Goal: Task Accomplishment & Management: Manage account settings

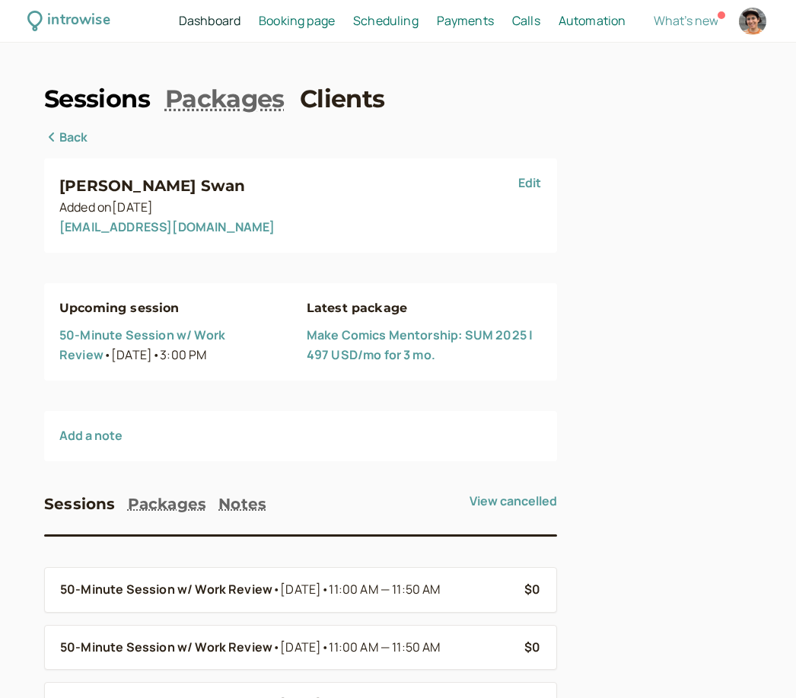
click at [114, 91] on link "Sessions" at bounding box center [97, 99] width 106 height 34
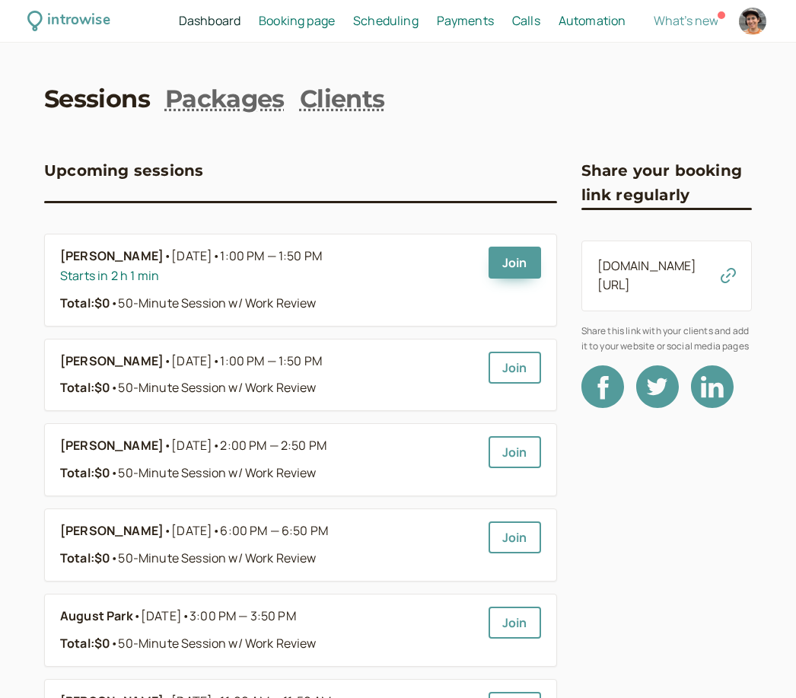
click at [396, 29] on span "Scheduling" at bounding box center [385, 20] width 65 height 17
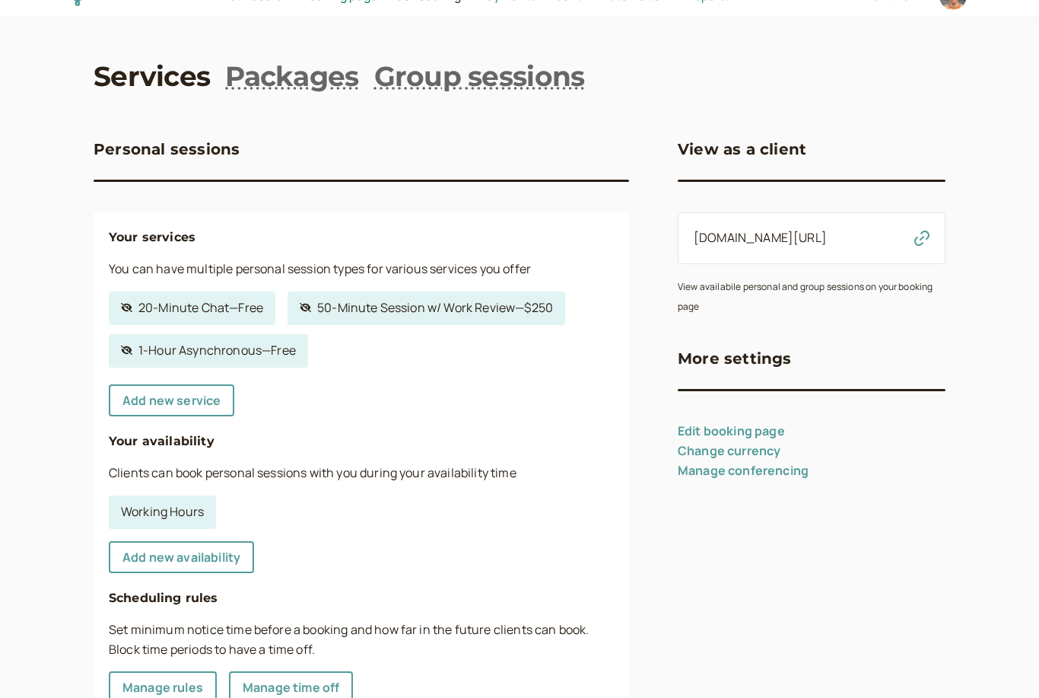
scroll to position [31, 0]
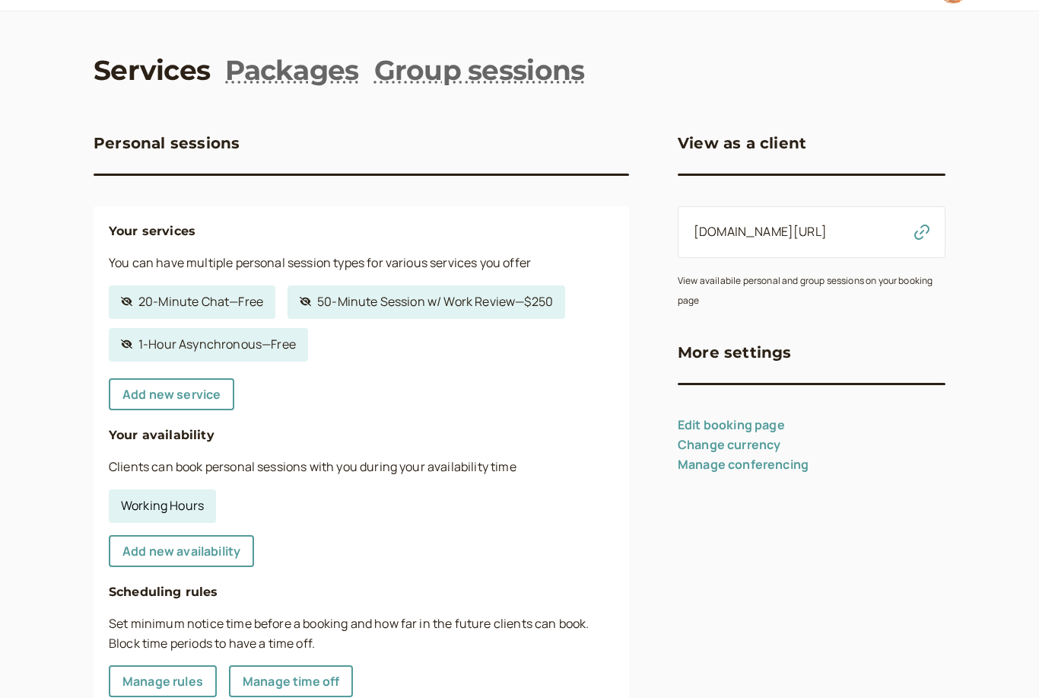
click at [186, 511] on link "Working Hours" at bounding box center [162, 505] width 107 height 33
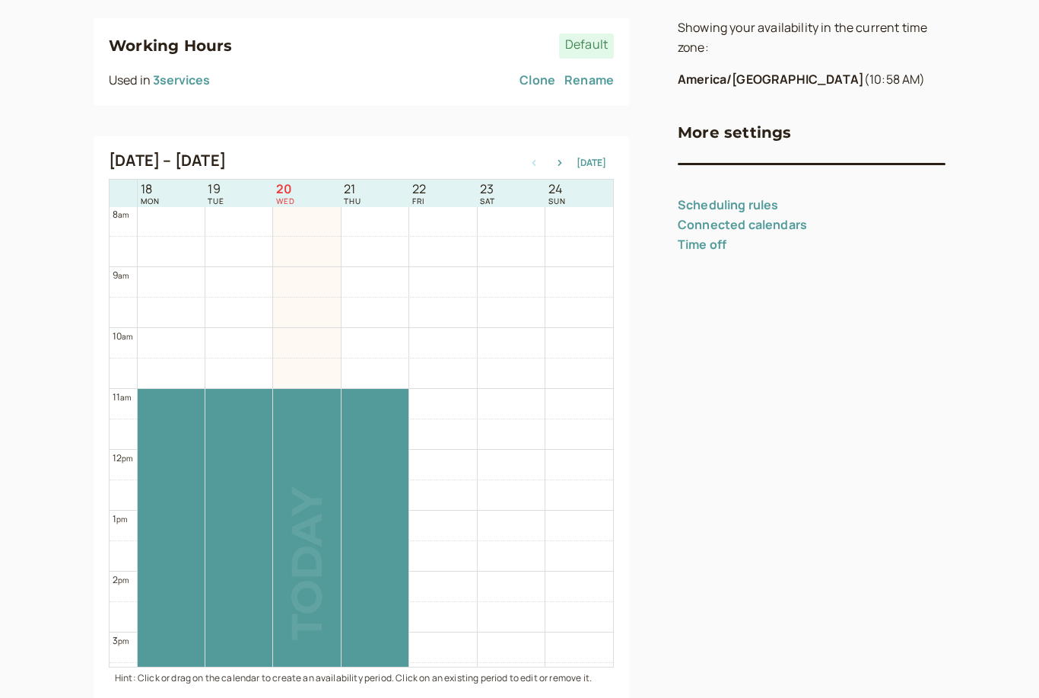
scroll to position [248, 0]
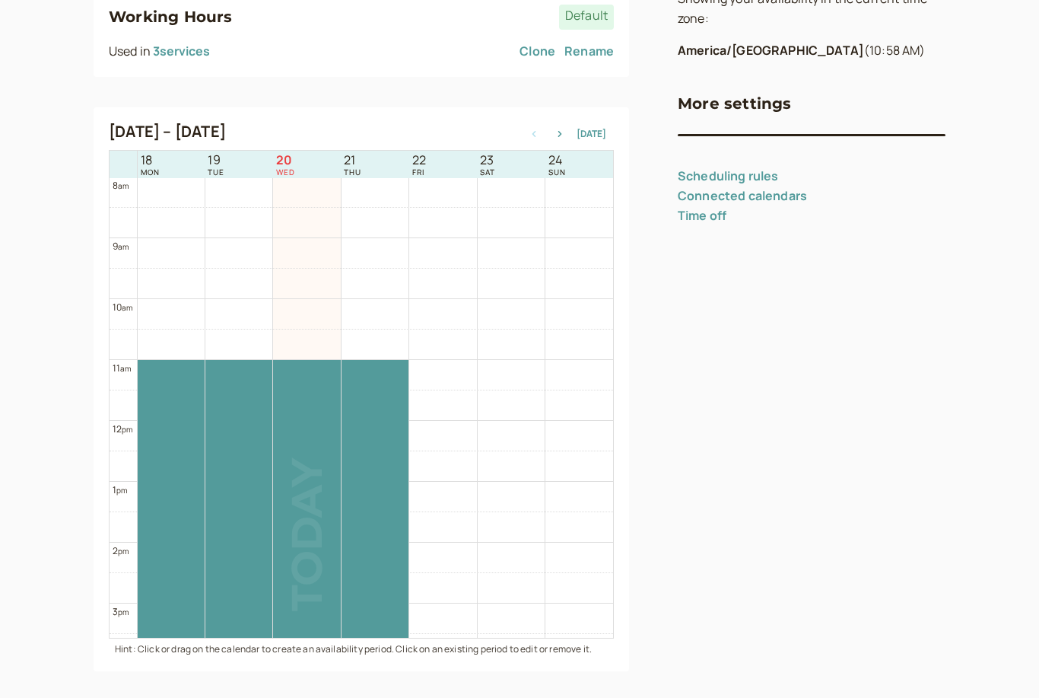
click at [511, 554] on td at bounding box center [375, 558] width 476 height 30
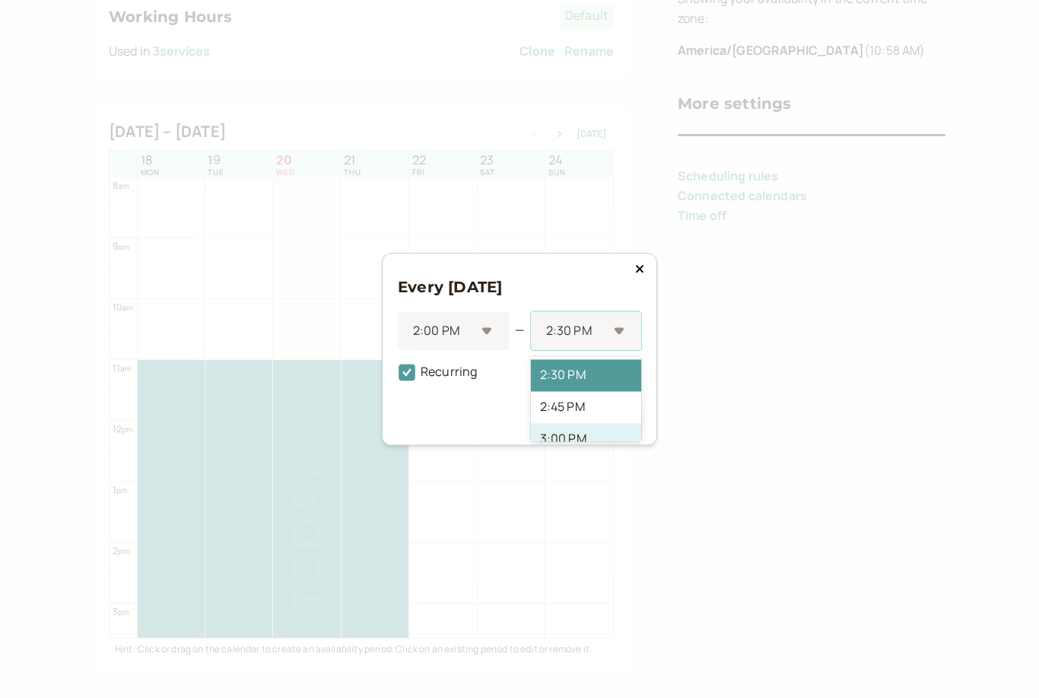
click at [578, 455] on div "3:00 PM" at bounding box center [586, 439] width 110 height 32
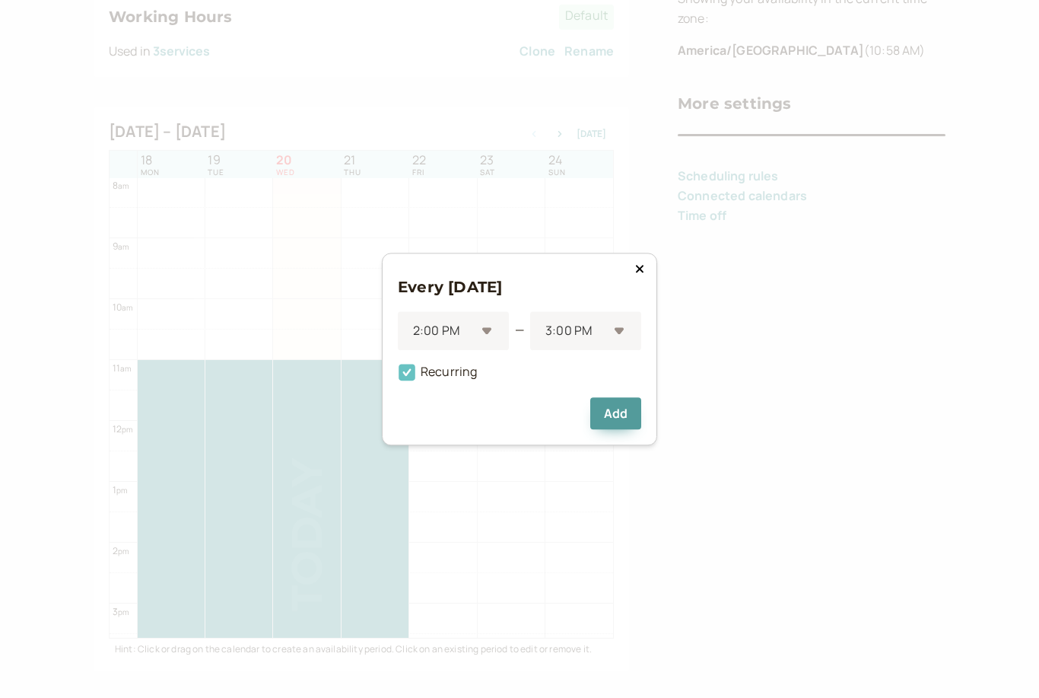
click at [408, 385] on icon at bounding box center [407, 372] width 26 height 26
click at [398, 376] on input "Recurring" at bounding box center [398, 376] width 0 height 0
click at [617, 429] on button "Add" at bounding box center [615, 413] width 51 height 32
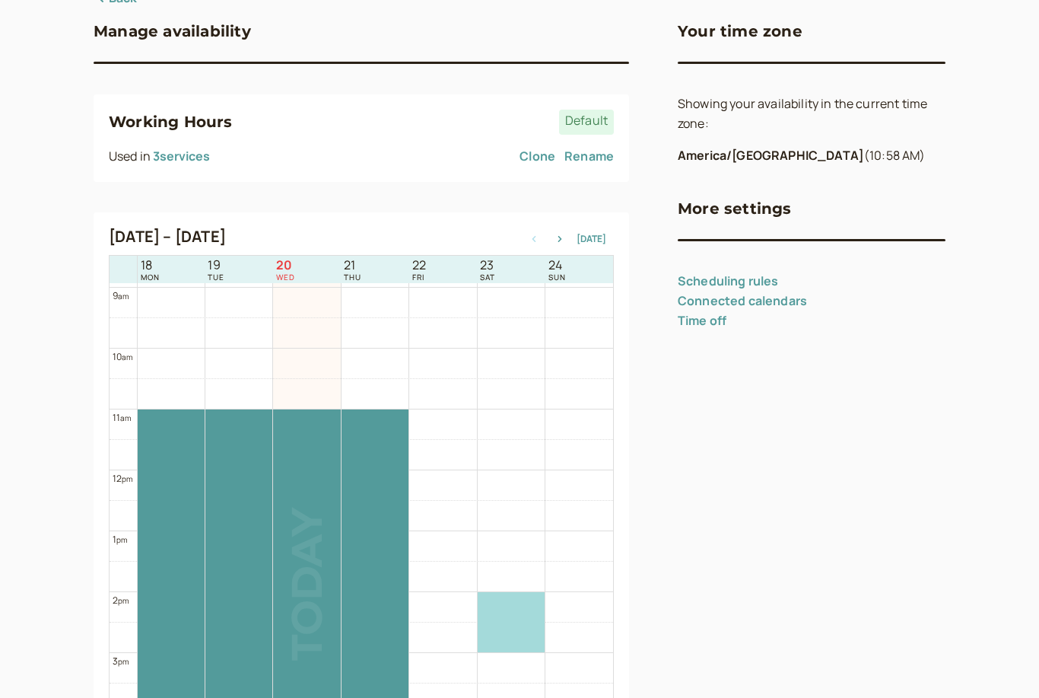
scroll to position [0, 0]
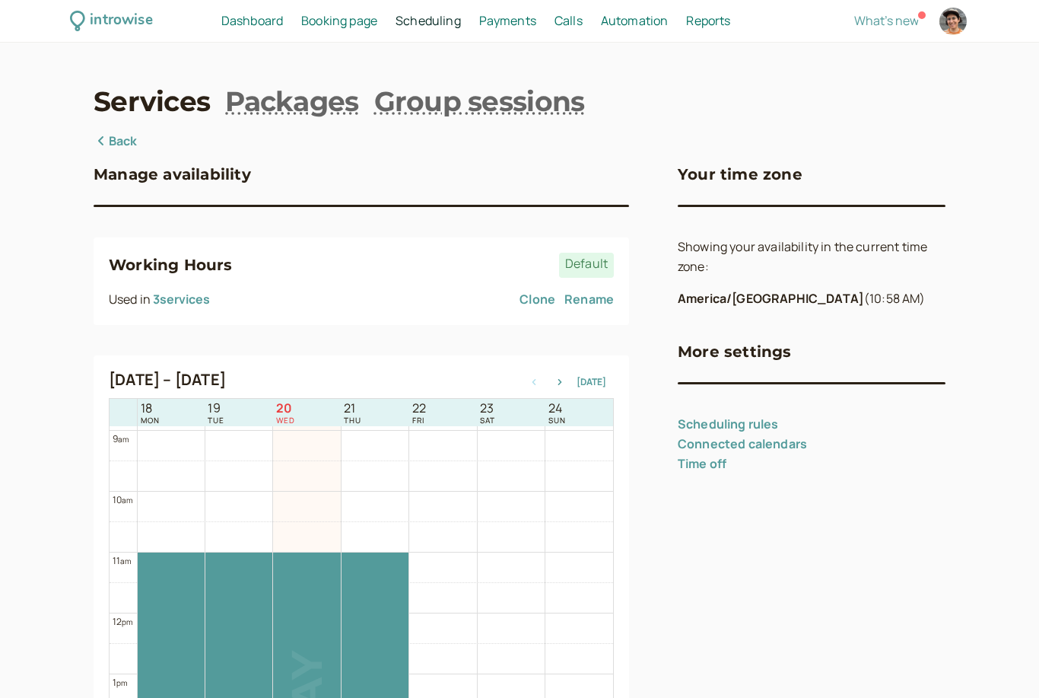
click at [442, 21] on span "Scheduling" at bounding box center [428, 20] width 65 height 17
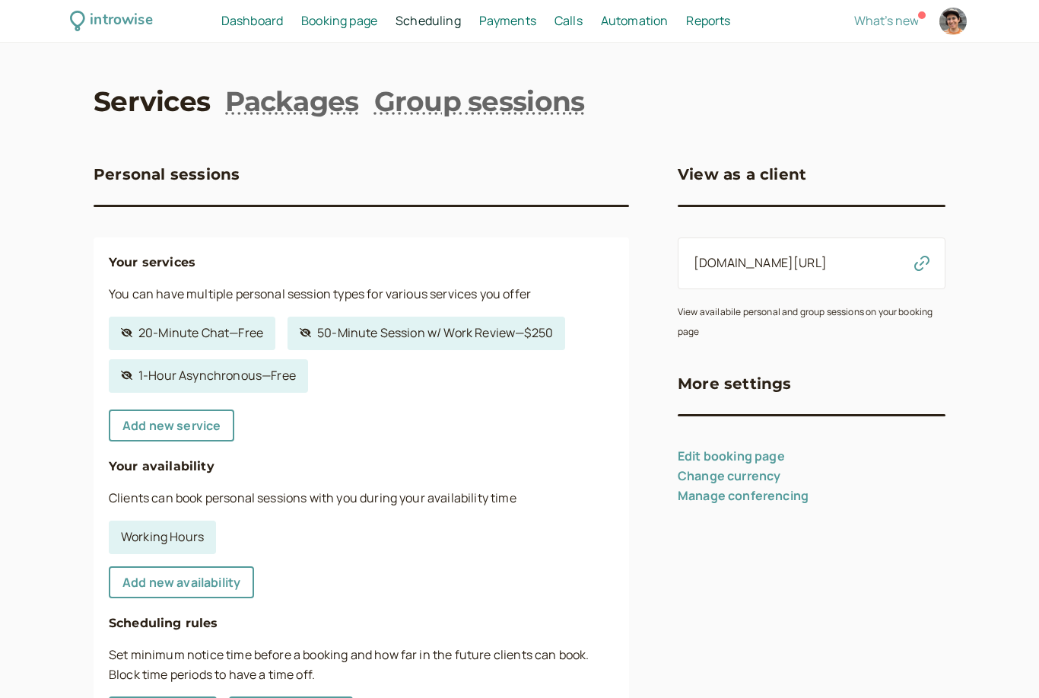
click at [264, 21] on span "Dashboard" at bounding box center [252, 20] width 62 height 17
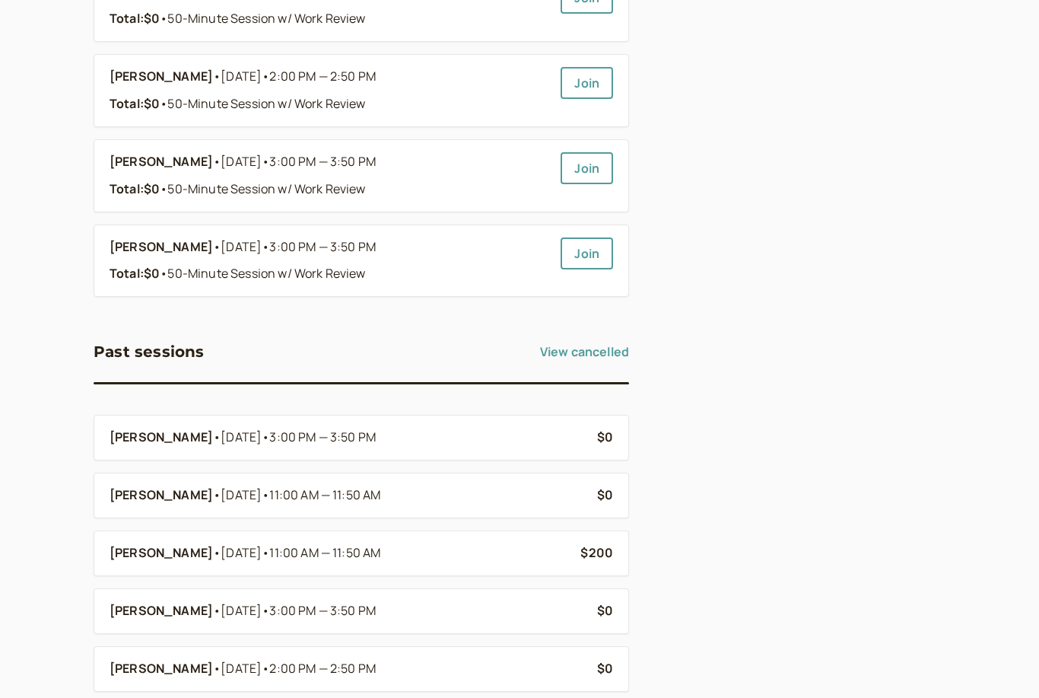
scroll to position [1329, 0]
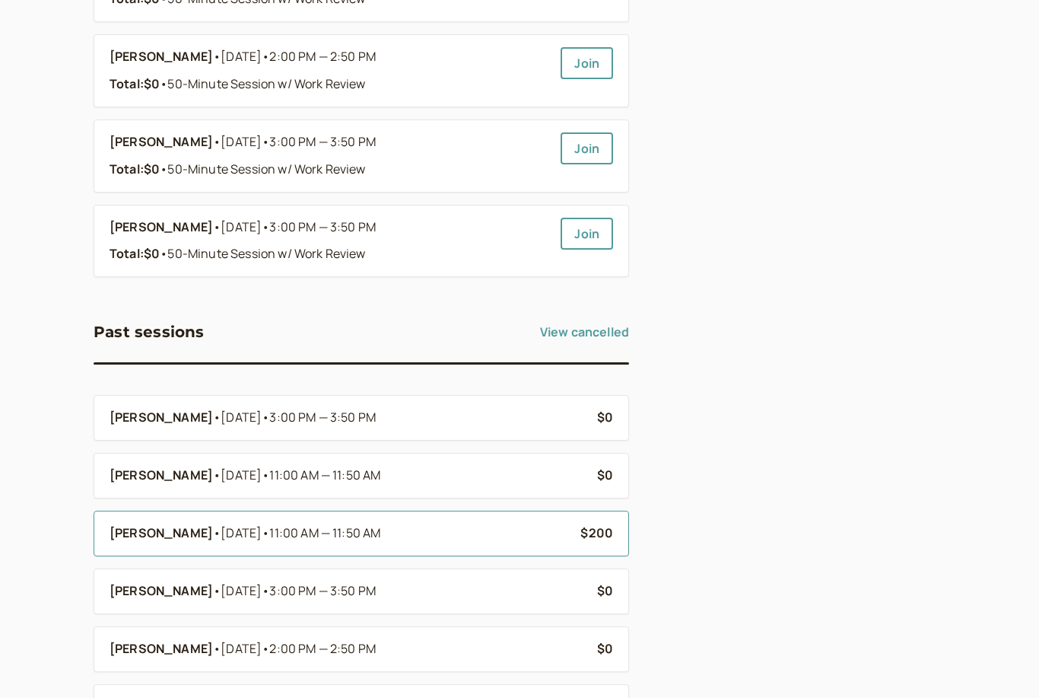
click at [456, 524] on div "[PERSON_NAME] • [DATE] • 11:00 AM — 11:50 AM" at bounding box center [339, 534] width 459 height 20
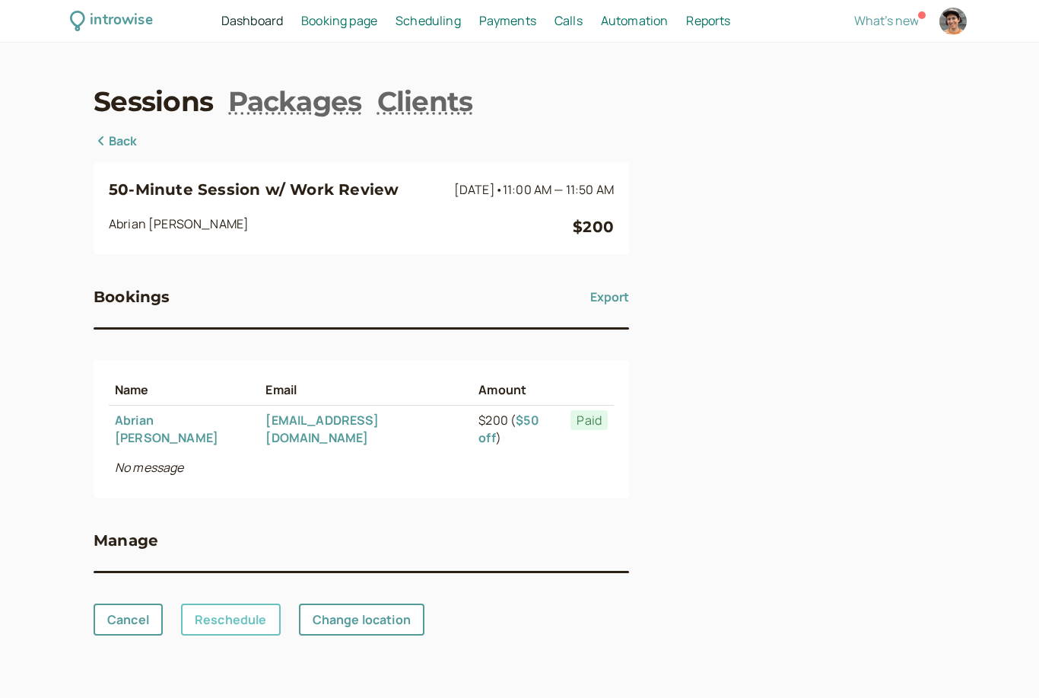
click at [233, 603] on link "Reschedule" at bounding box center [231, 619] width 100 height 32
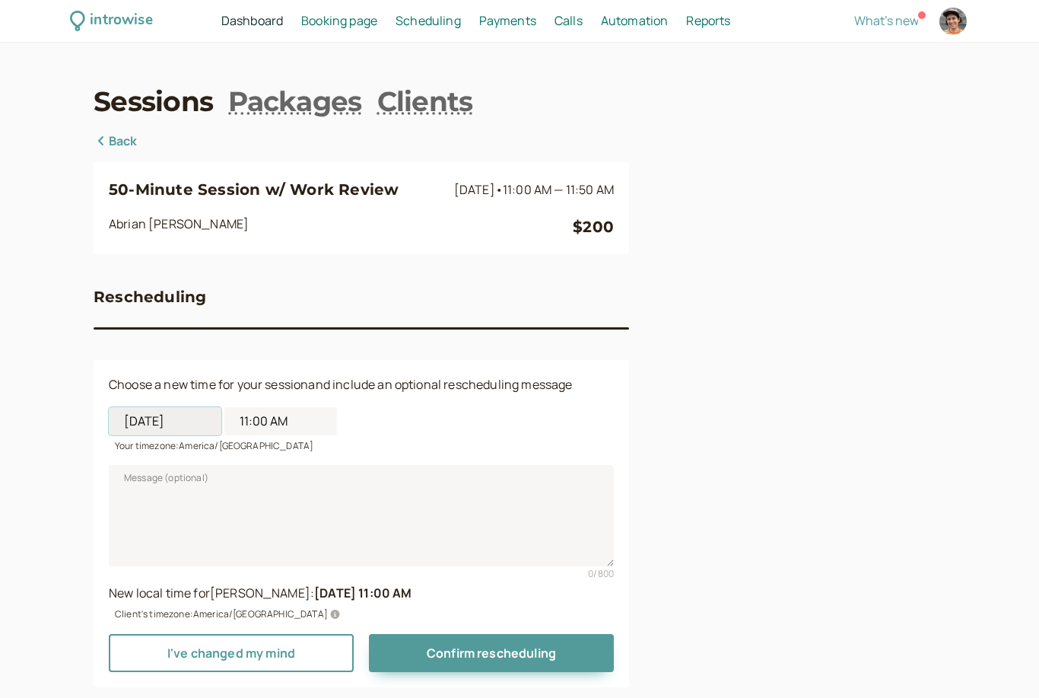
click at [173, 428] on input "[DATE]" at bounding box center [165, 421] width 113 height 28
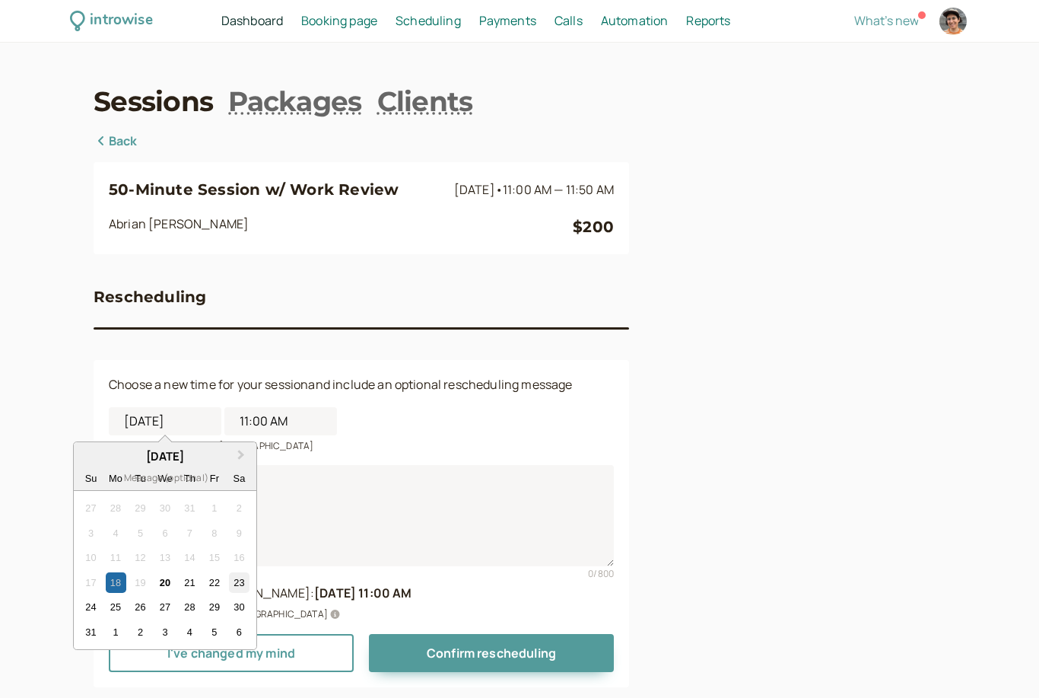
click at [246, 578] on div "23" at bounding box center [239, 582] width 21 height 21
type input "[DATE]"
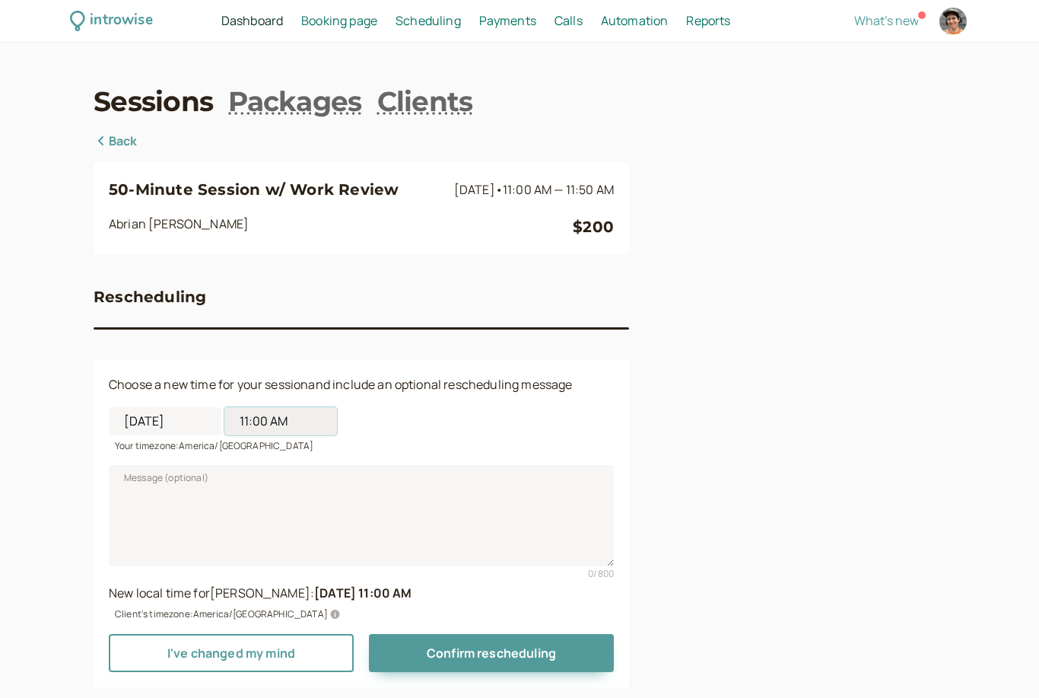
click at [257, 414] on input "11:00 AM" at bounding box center [280, 421] width 113 height 28
click at [294, 587] on li "2:00 PM" at bounding box center [281, 582] width 65 height 23
type input "2:00 PM"
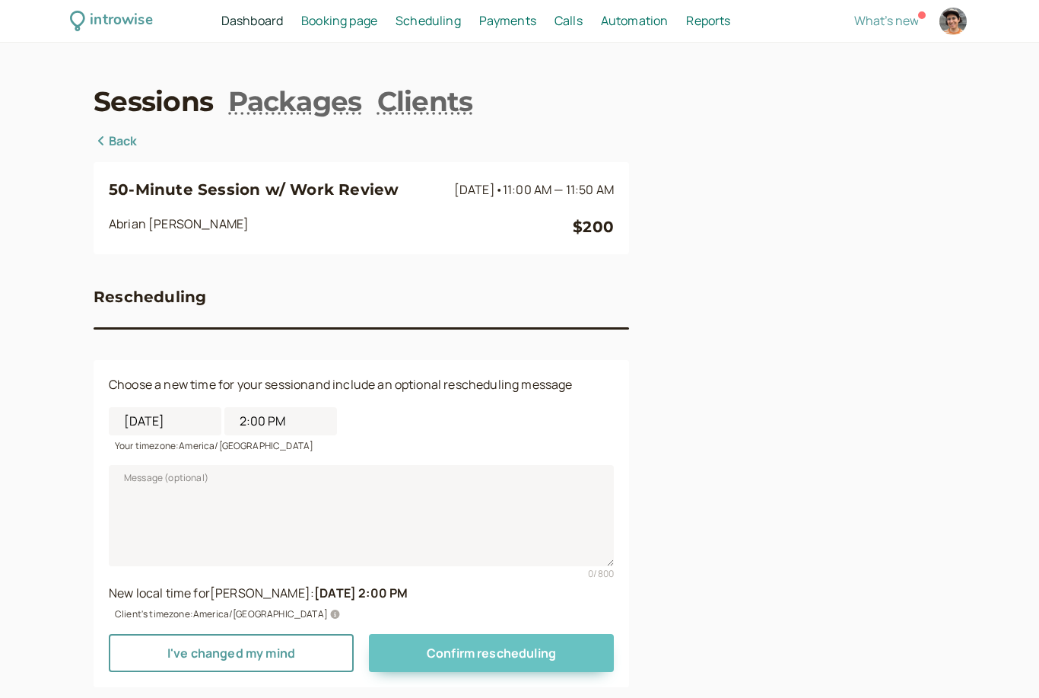
click at [523, 654] on span "Confirm rescheduling" at bounding box center [491, 652] width 129 height 17
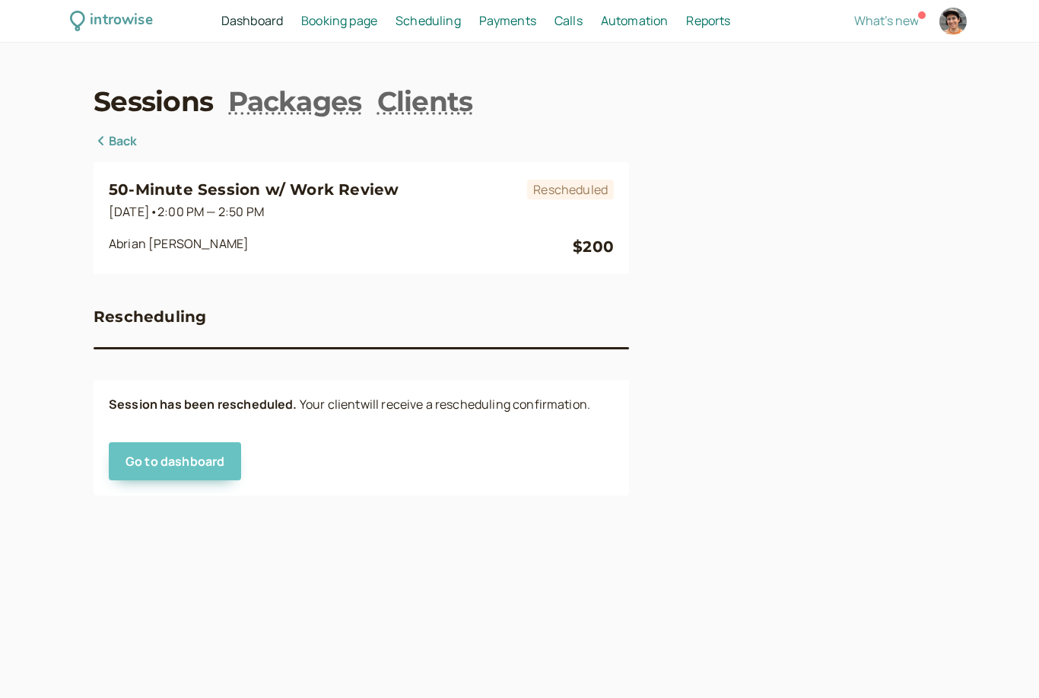
click at [201, 458] on link "Go to dashboard" at bounding box center [175, 461] width 132 height 38
